Goal: Task Accomplishment & Management: Complete application form

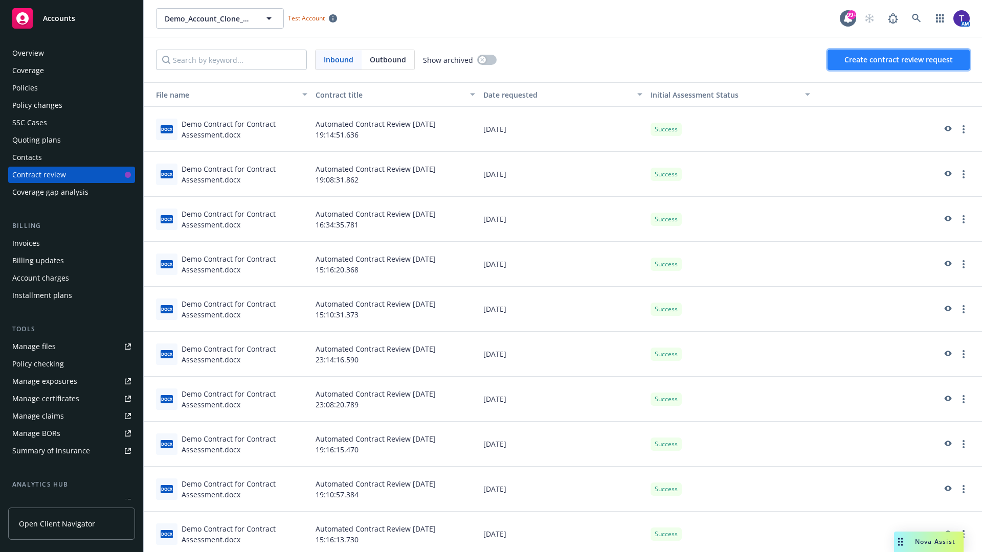
click at [899, 60] on span "Create contract review request" at bounding box center [898, 60] width 108 height 10
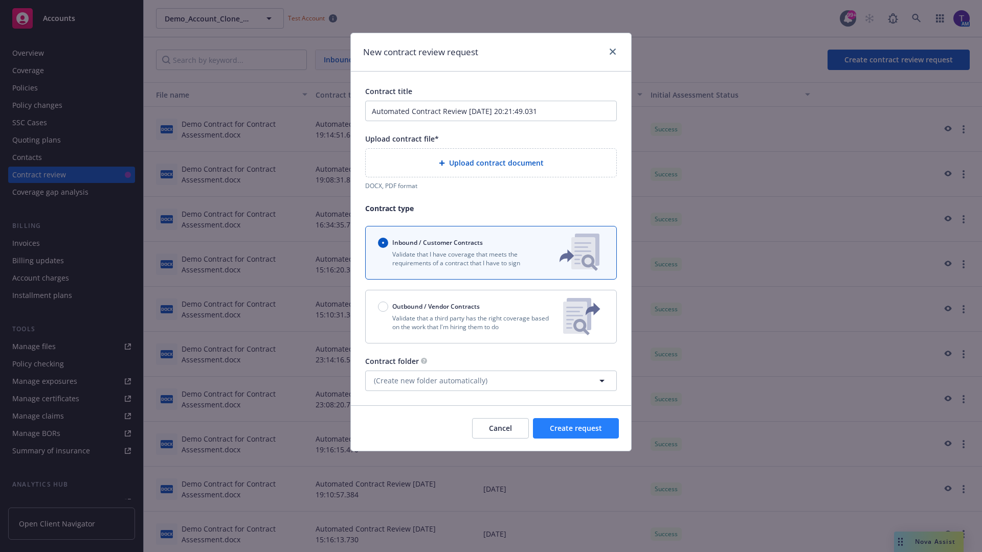
type input "Automated Contract Review [DATE] 20:21:49.031"
click at [491, 317] on p "Validate that a third party has the right coverage based on the work that I'm h…" at bounding box center [466, 322] width 177 height 17
radio input "false"
radio input "true"
click at [576, 433] on span "Create request" at bounding box center [576, 428] width 52 height 10
